Goal: Use online tool/utility: Utilize a website feature to perform a specific function

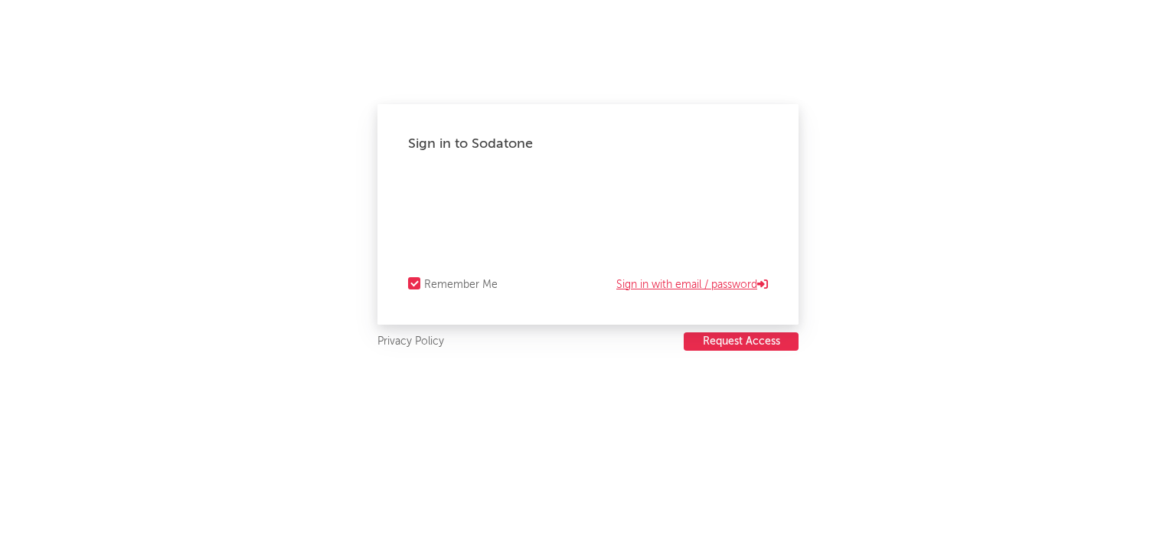
click at [643, 283] on link "Sign in with email / password" at bounding box center [692, 285] width 152 height 18
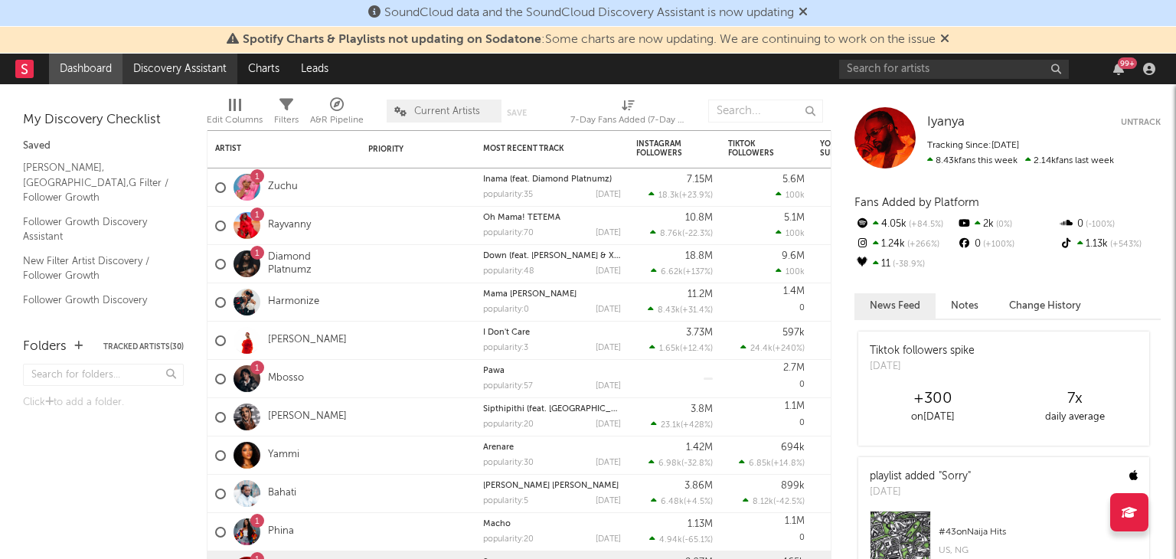
click at [181, 74] on link "Discovery Assistant" at bounding box center [179, 69] width 115 height 31
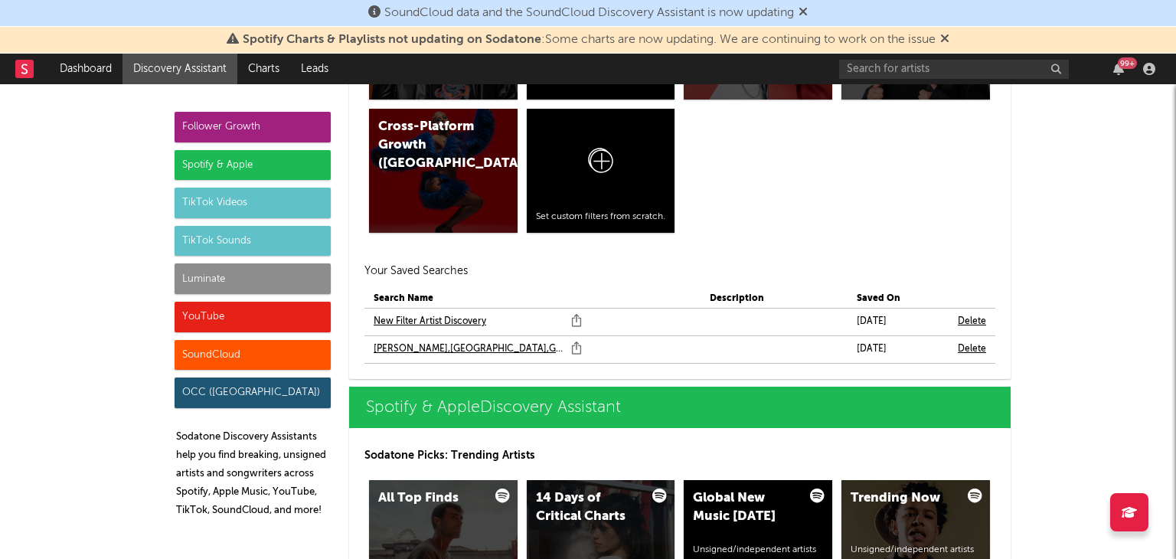
scroll to position [1286, 0]
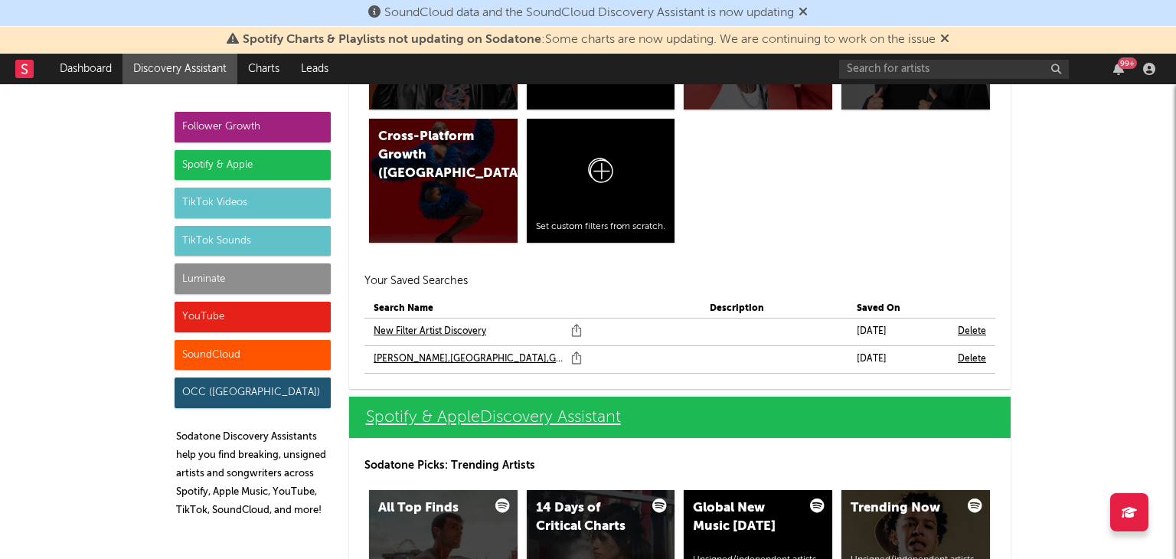
click at [803, 412] on link "Spotify & Apple Discovery Assistant" at bounding box center [679, 417] width 661 height 41
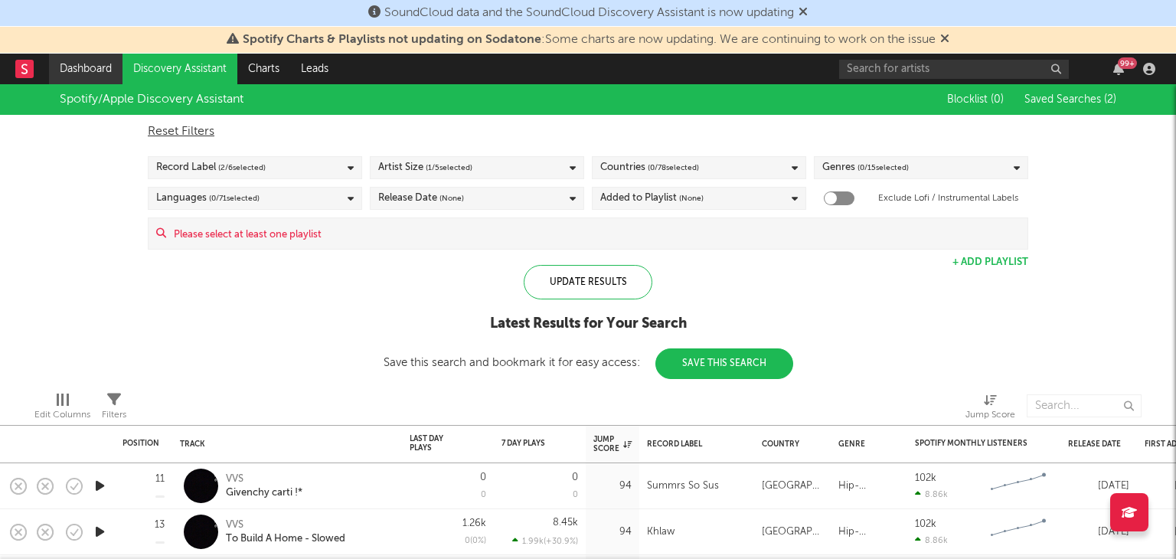
click at [93, 70] on link "Dashboard" at bounding box center [85, 69] width 73 height 31
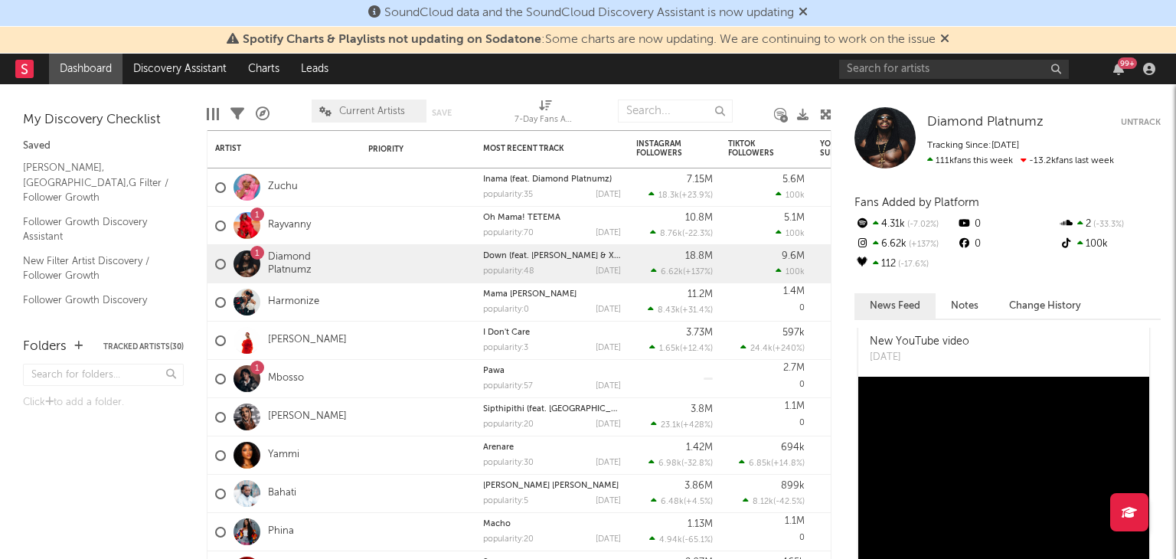
scroll to position [887, 0]
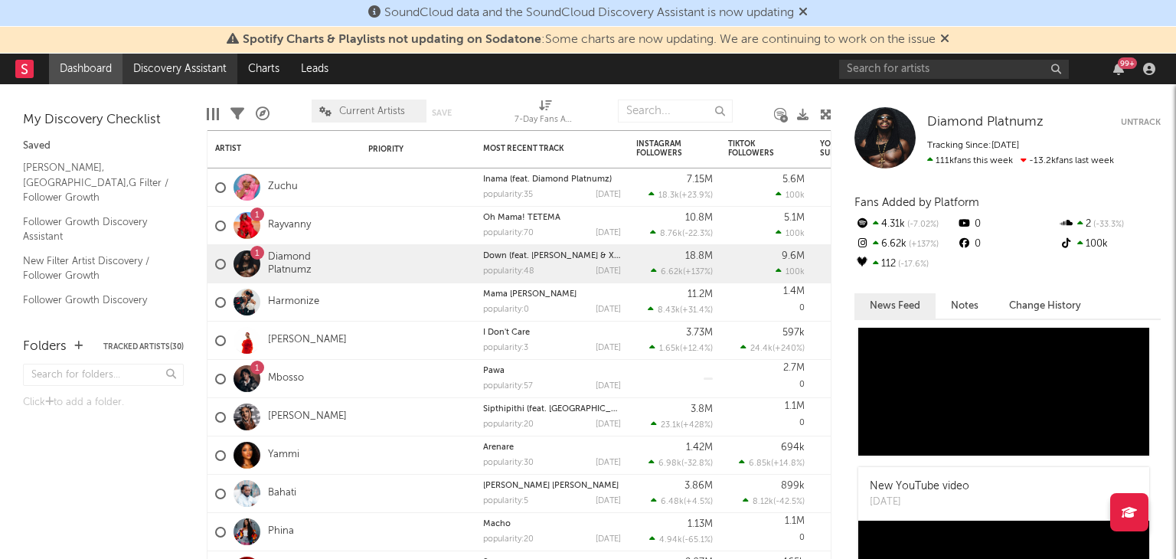
click at [199, 71] on link "Discovery Assistant" at bounding box center [179, 69] width 115 height 31
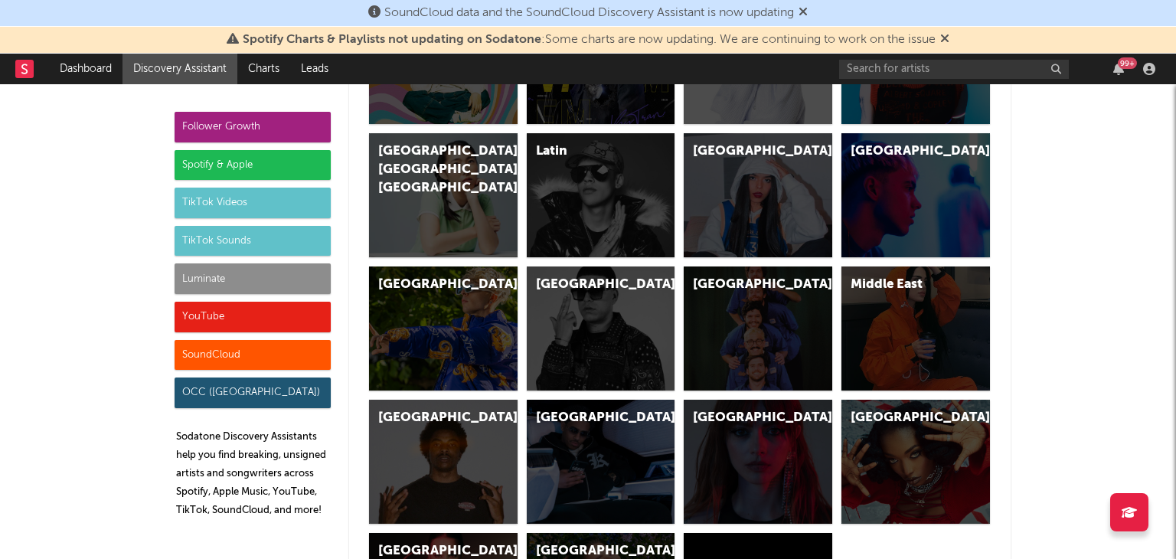
scroll to position [4641, 0]
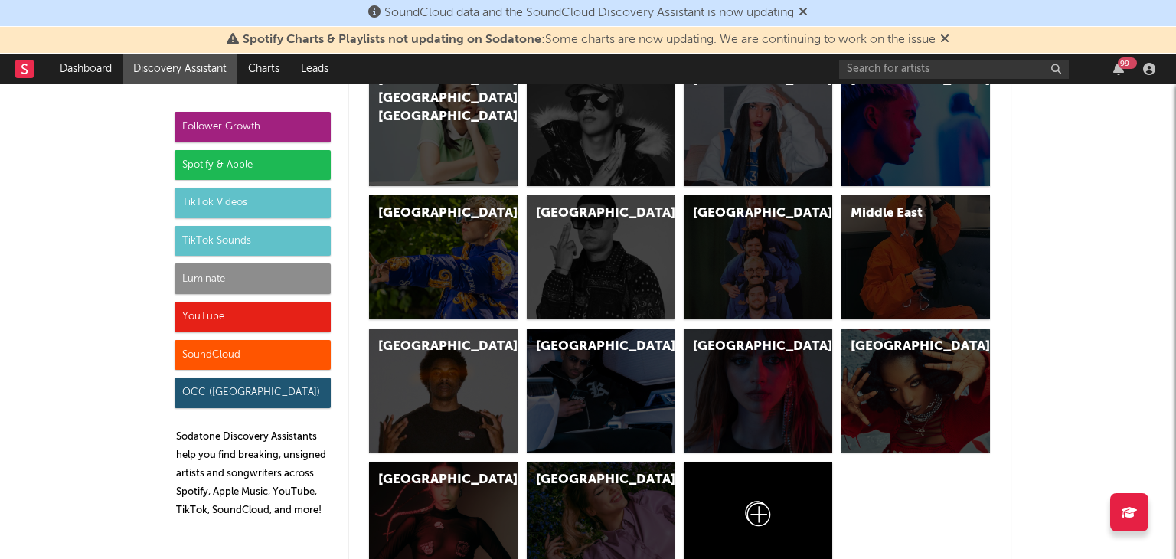
click at [1164, 553] on div "Follower Growth Spotify & Apple TikTok Videos TikTok Sounds Luminate YouTube So…" at bounding box center [588, 485] width 1176 height 10084
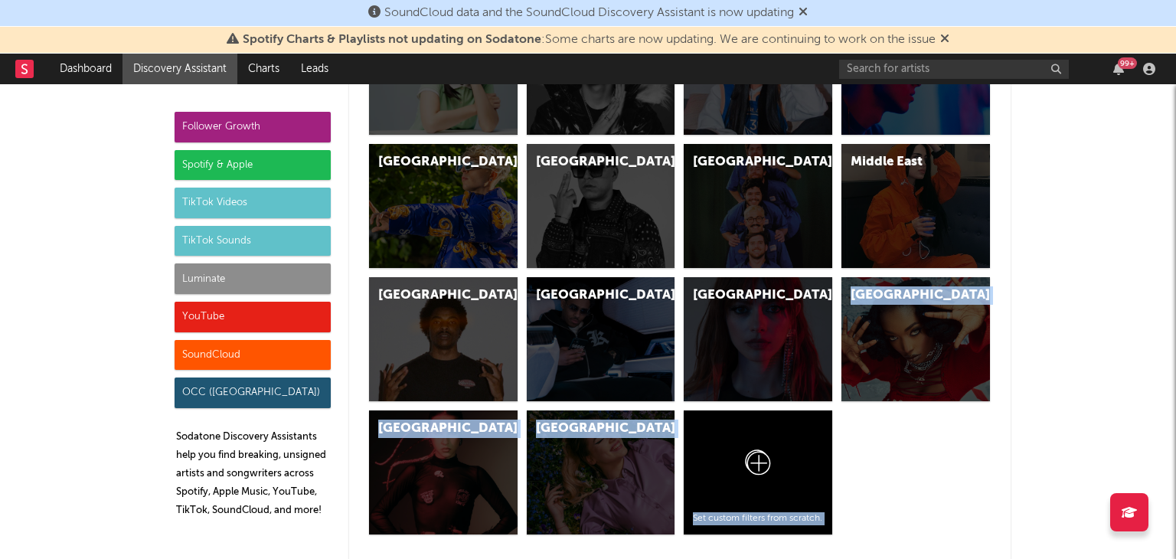
click at [1164, 553] on div "Follower Growth Spotify & Apple TikTok Videos TikTok Sounds Luminate YouTube So…" at bounding box center [588, 434] width 1176 height 10084
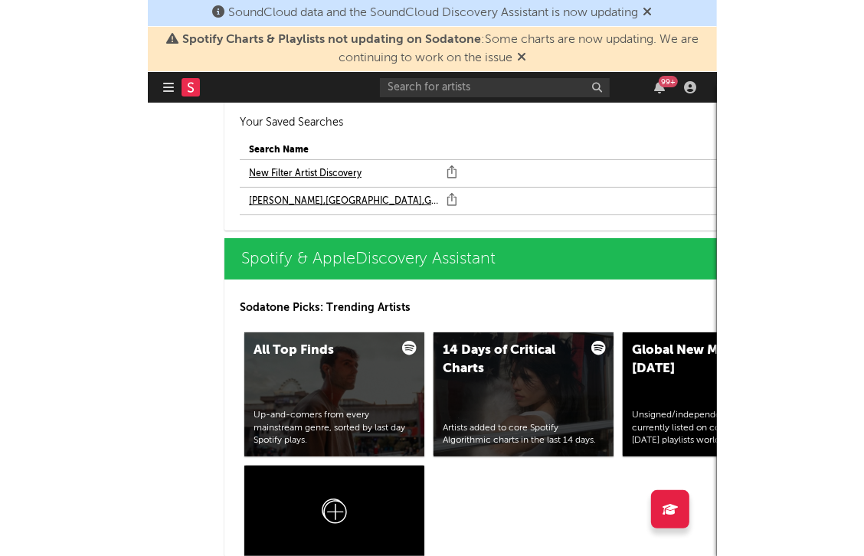
scroll to position [1744, 0]
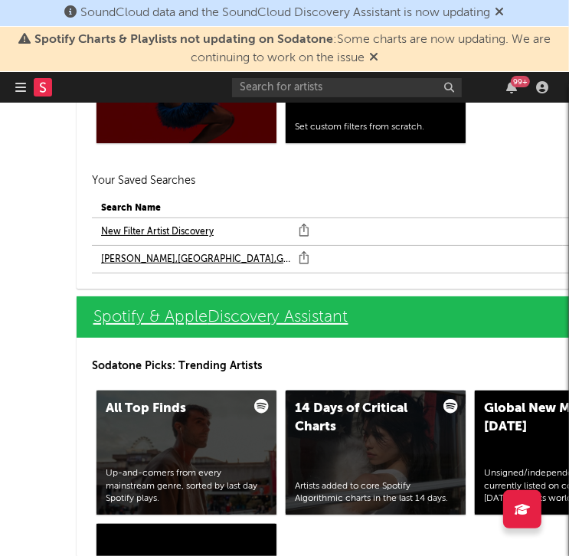
click at [338, 325] on link "Spotify & Apple Discovery Assistant" at bounding box center [475, 316] width 796 height 41
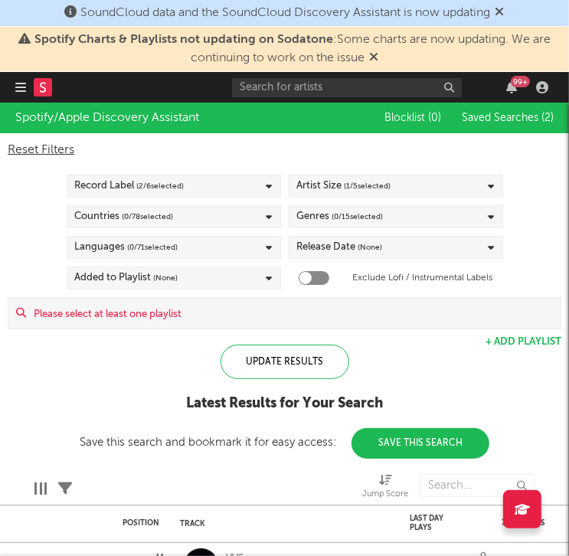
click at [545, 22] on div "SoundCloud data and the SoundCloud Discovery Assistant is now updating" at bounding box center [284, 13] width 569 height 27
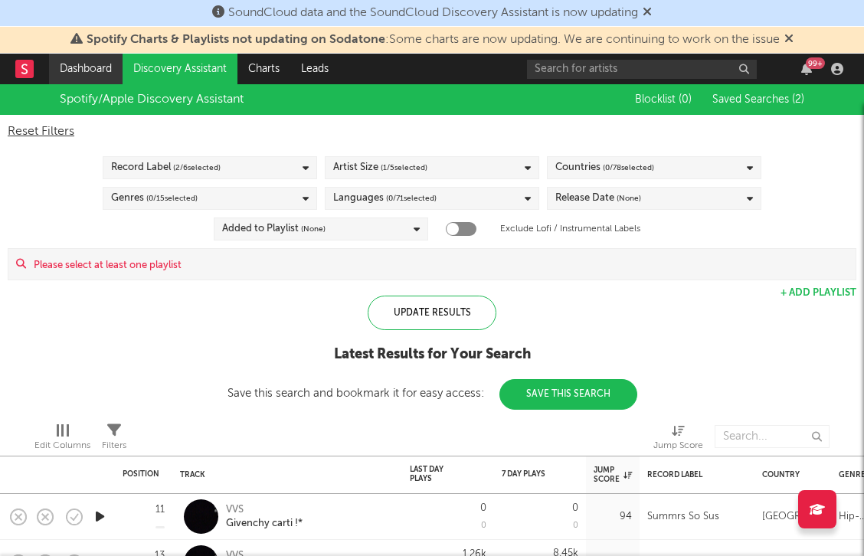
click at [91, 64] on link "Dashboard" at bounding box center [85, 69] width 73 height 31
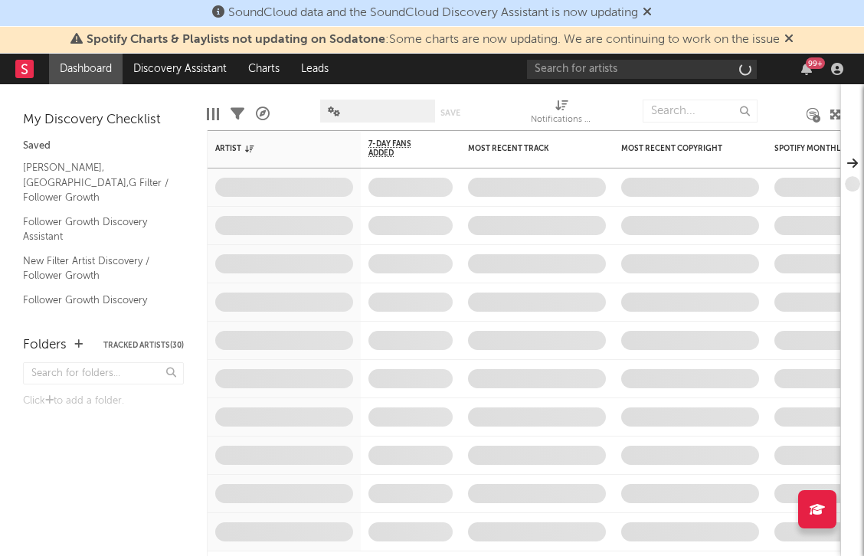
click at [91, 64] on link "Dashboard" at bounding box center [85, 69] width 73 height 31
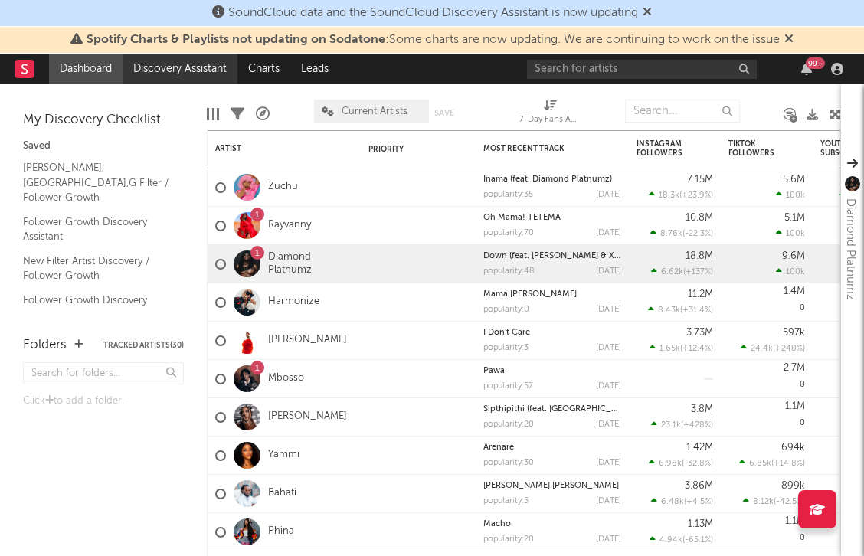
click at [170, 67] on link "Discovery Assistant" at bounding box center [179, 69] width 115 height 31
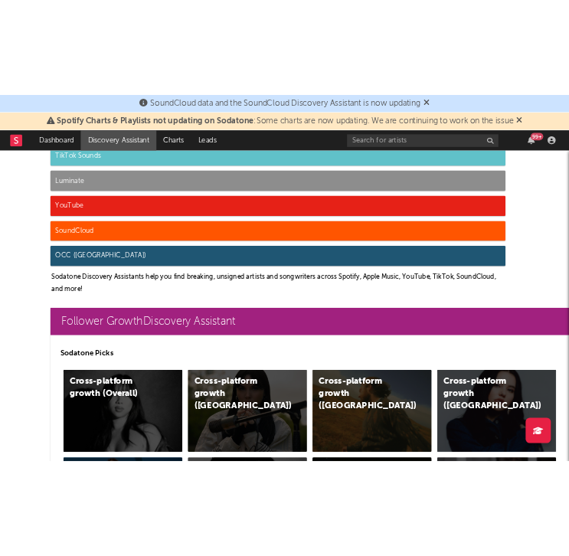
scroll to position [122, 0]
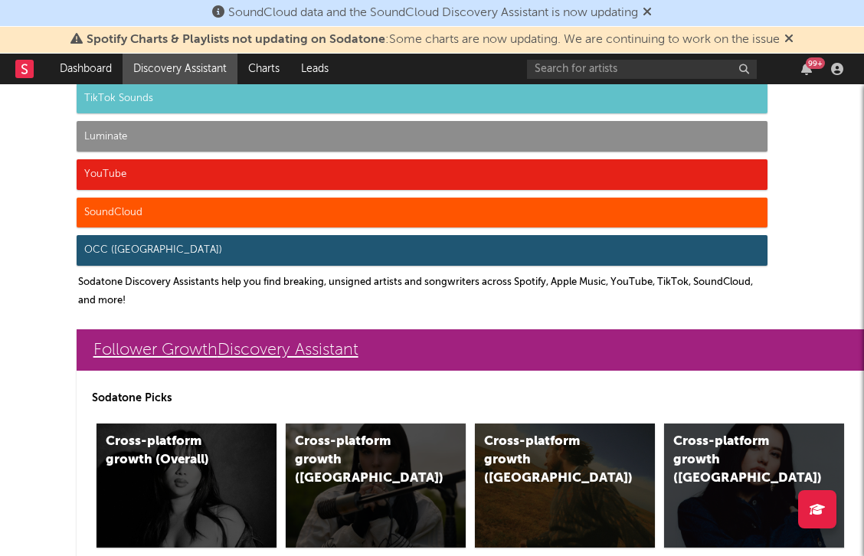
click at [548, 357] on link "Follower Growth Discovery Assistant" at bounding box center [475, 349] width 796 height 41
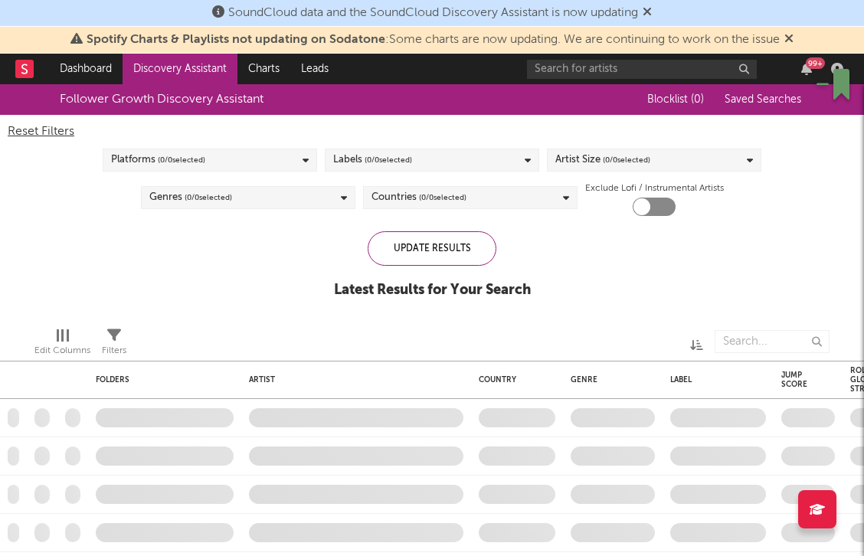
checkbox input "true"
